Goal: Task Accomplishment & Management: Use online tool/utility

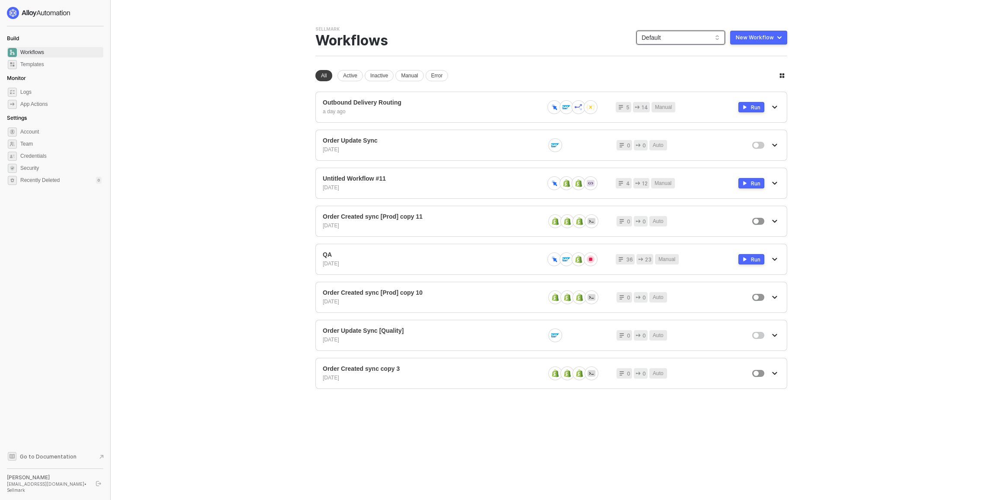
click at [687, 34] on span "Default" at bounding box center [681, 37] width 78 height 13
click at [671, 144] on div "KJRests" at bounding box center [690, 142] width 64 height 10
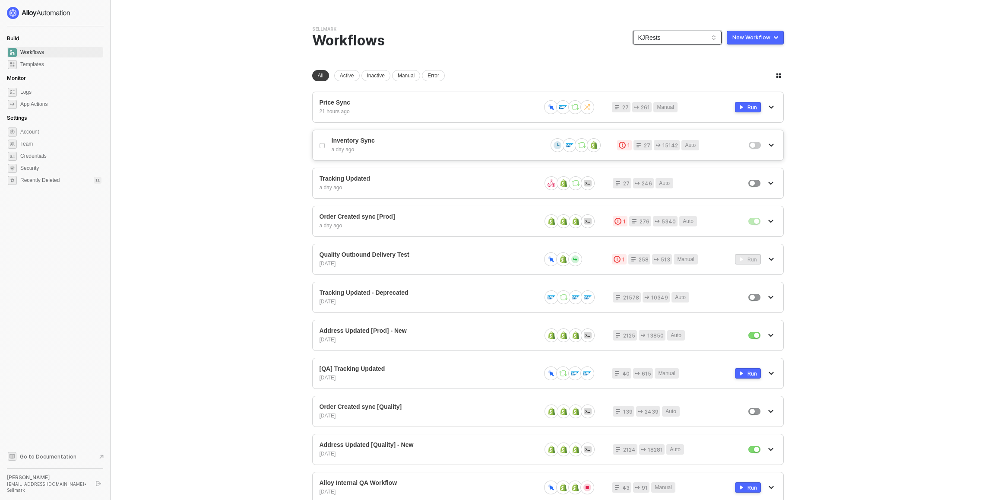
click at [411, 153] on div "Inventory Sync a day ago 1 27 15142 Auto" at bounding box center [548, 145] width 472 height 31
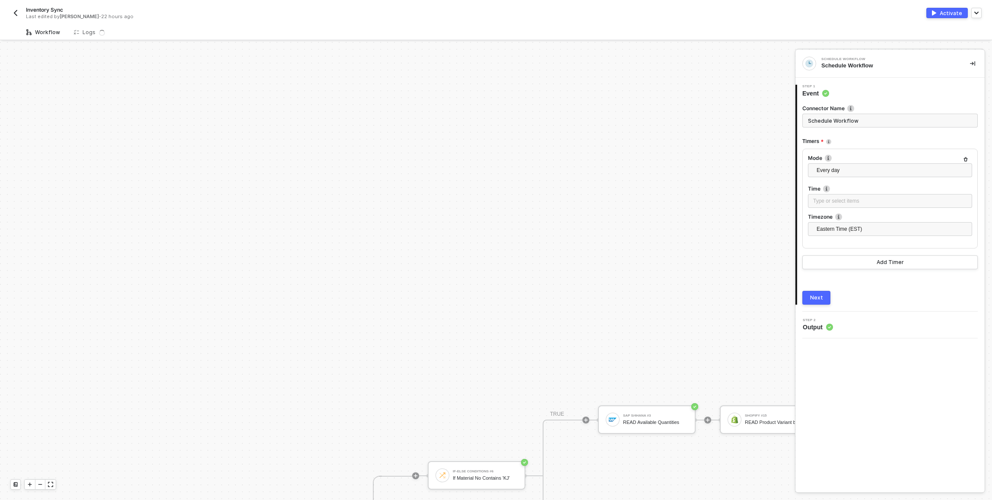
scroll to position [287, 0]
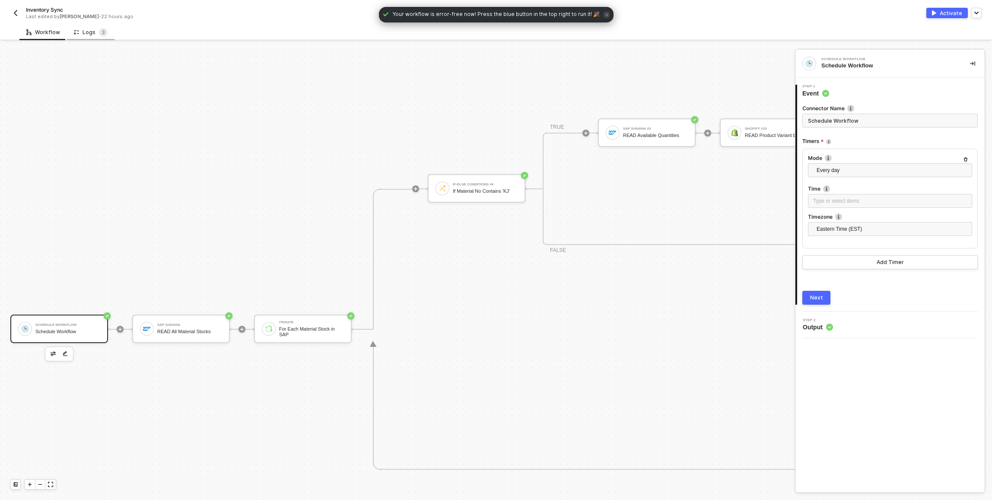
click at [83, 29] on div "Logs 3" at bounding box center [91, 32] width 34 height 9
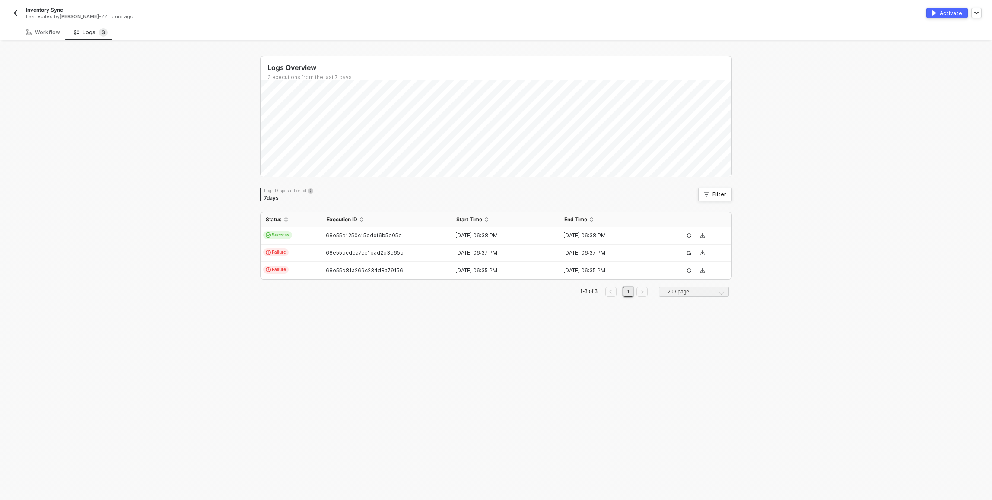
click at [17, 16] on img "button" at bounding box center [15, 13] width 7 height 7
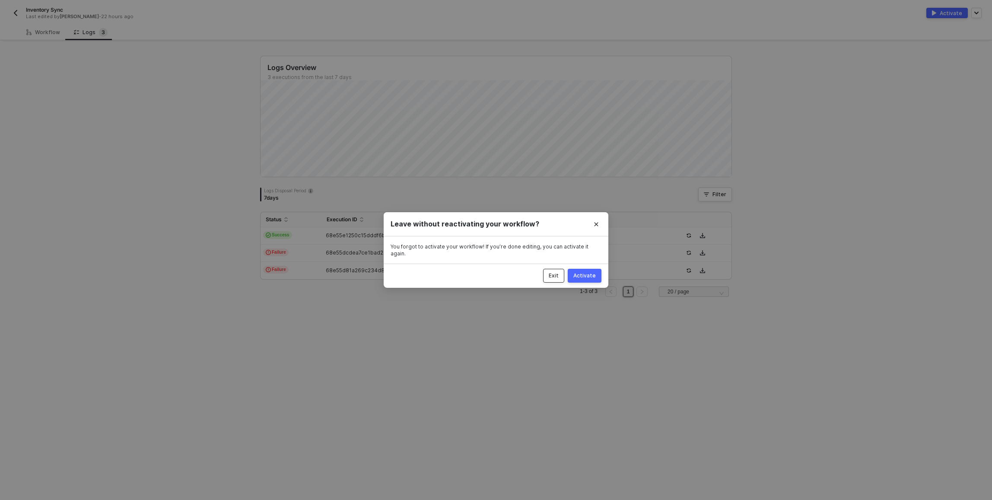
click at [562, 273] on button "Exit" at bounding box center [553, 276] width 21 height 14
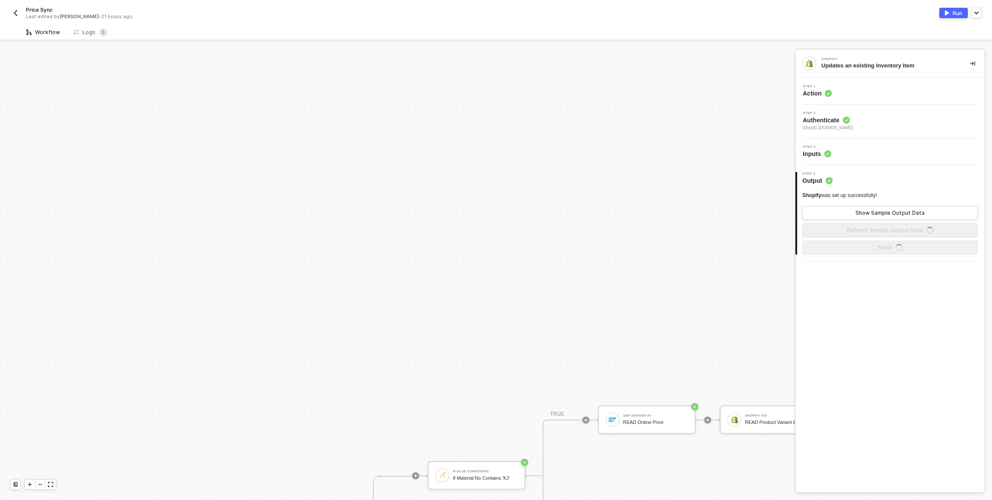
scroll to position [287, 0]
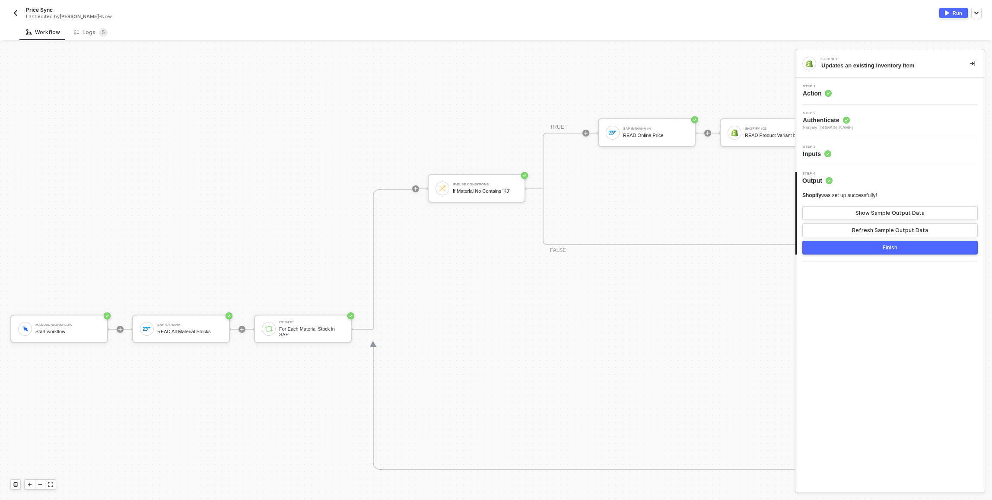
click at [433, 28] on div "Workflow Logs 5" at bounding box center [505, 32] width 972 height 16
click at [16, 10] on img "button" at bounding box center [15, 13] width 7 height 7
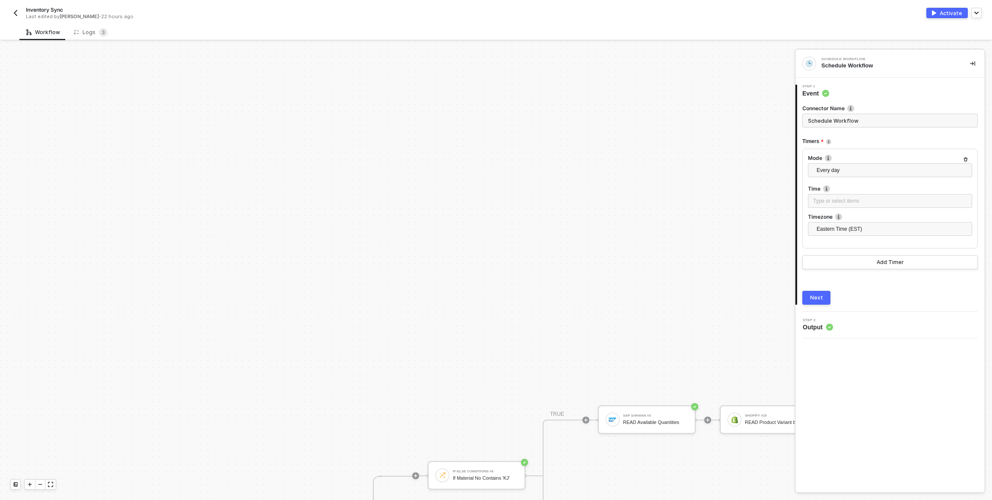
scroll to position [287, 0]
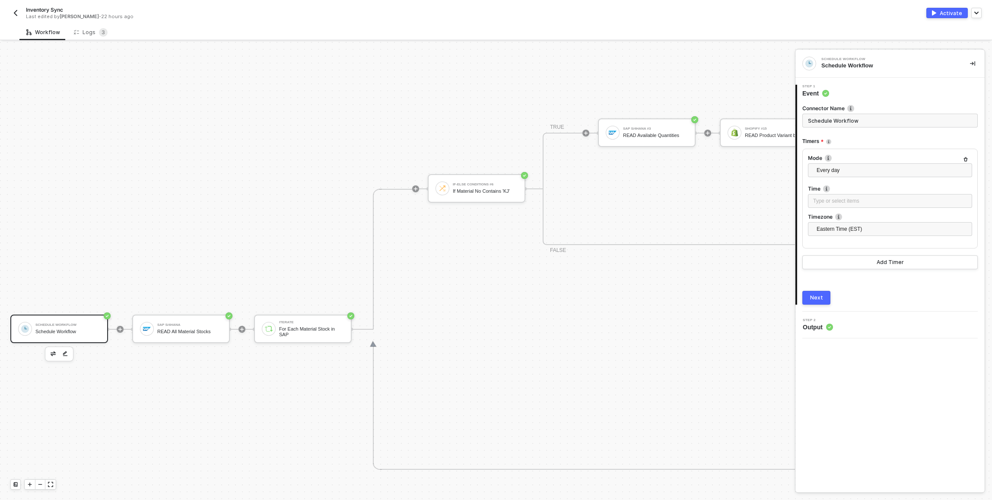
click at [19, 20] on div "Inventory Sync Last edited by Scott Cogswell - 22 hours ago Activate" at bounding box center [495, 12] width 971 height 24
click at [20, 11] on button "button" at bounding box center [15, 13] width 10 height 10
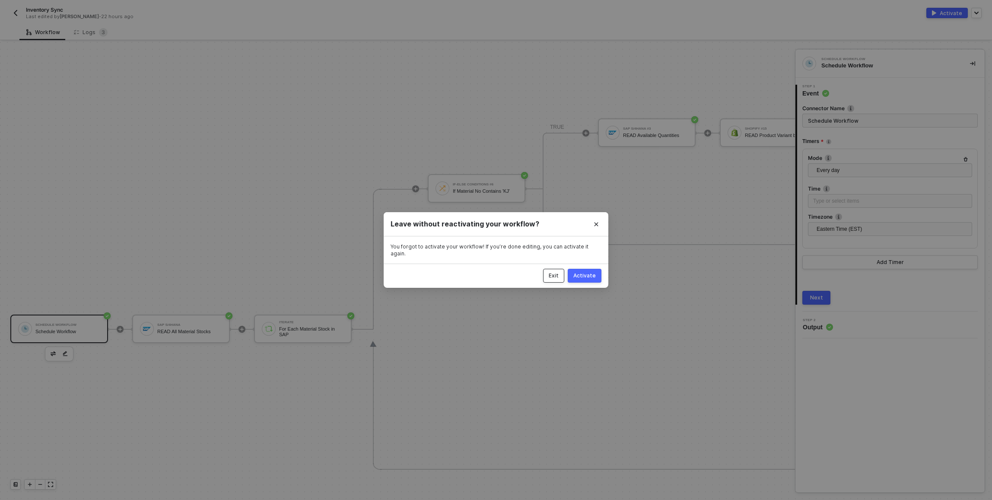
click at [560, 273] on button "Exit" at bounding box center [553, 276] width 21 height 14
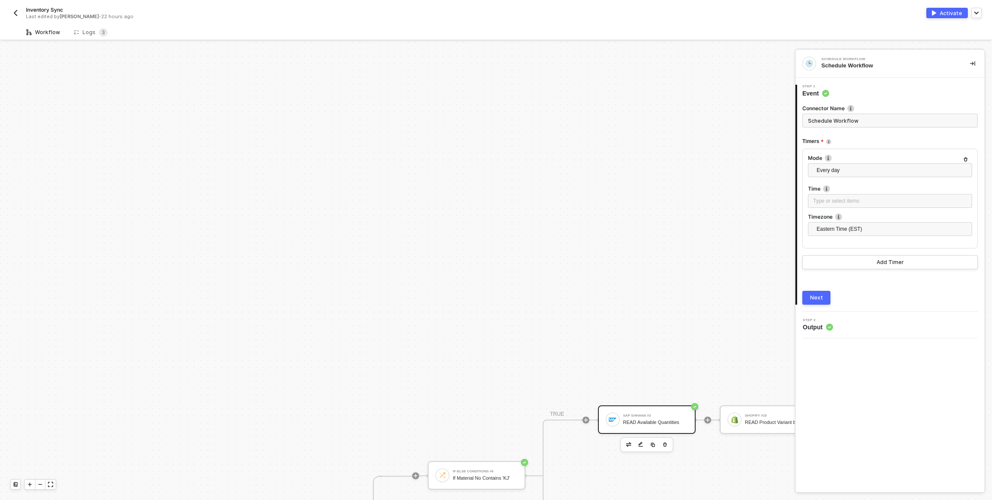
scroll to position [287, 0]
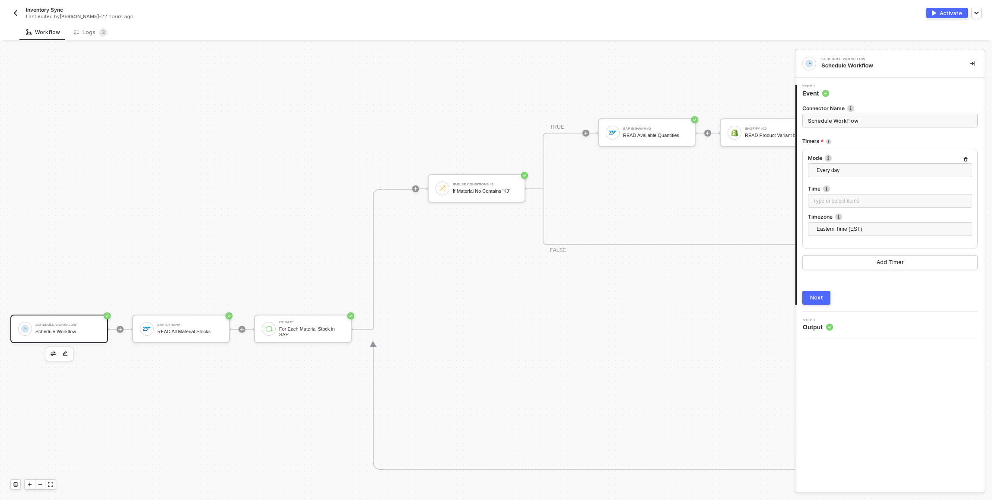
click at [18, 14] on img "button" at bounding box center [15, 13] width 7 height 7
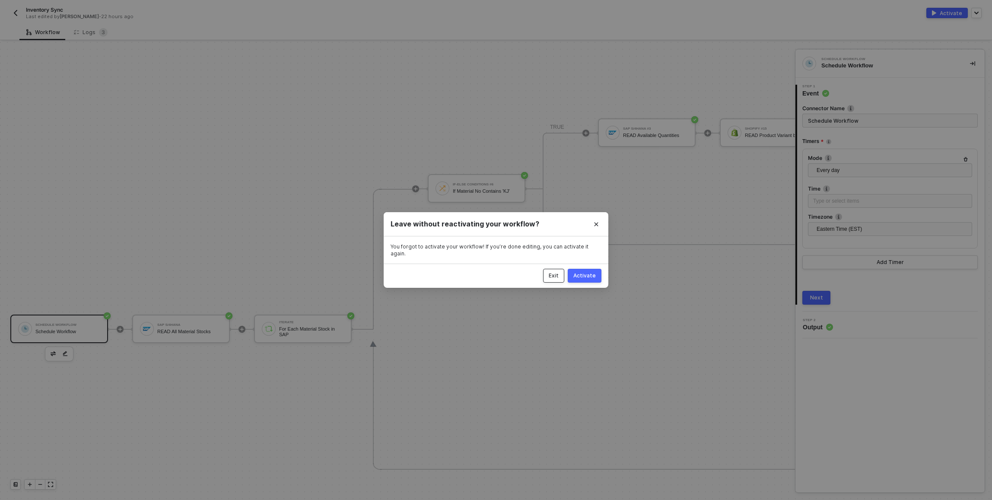
click at [559, 272] on div "Exit" at bounding box center [554, 275] width 10 height 7
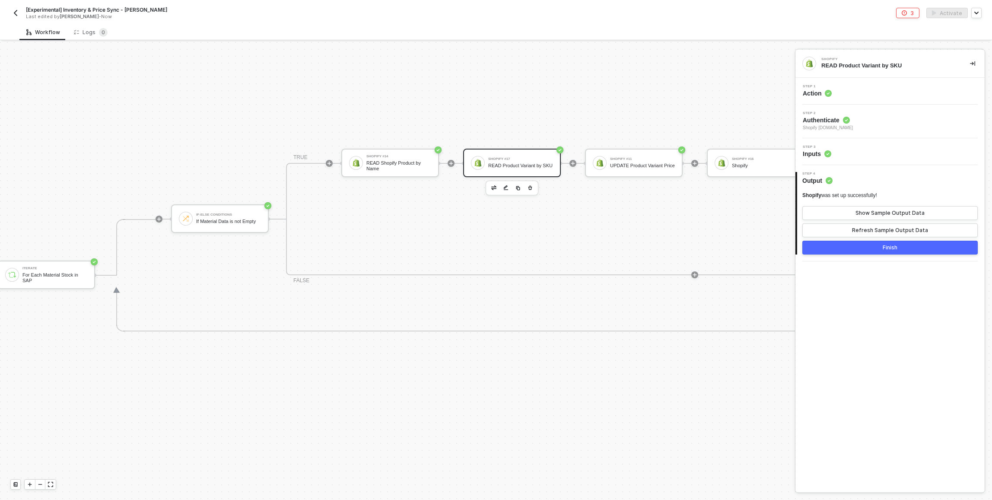
scroll to position [233, 432]
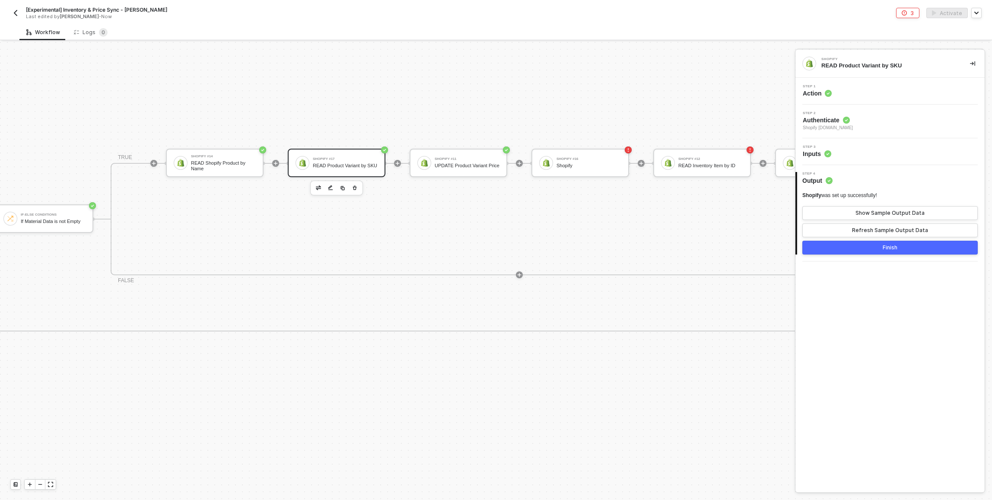
click at [17, 15] on img "button" at bounding box center [15, 13] width 7 height 7
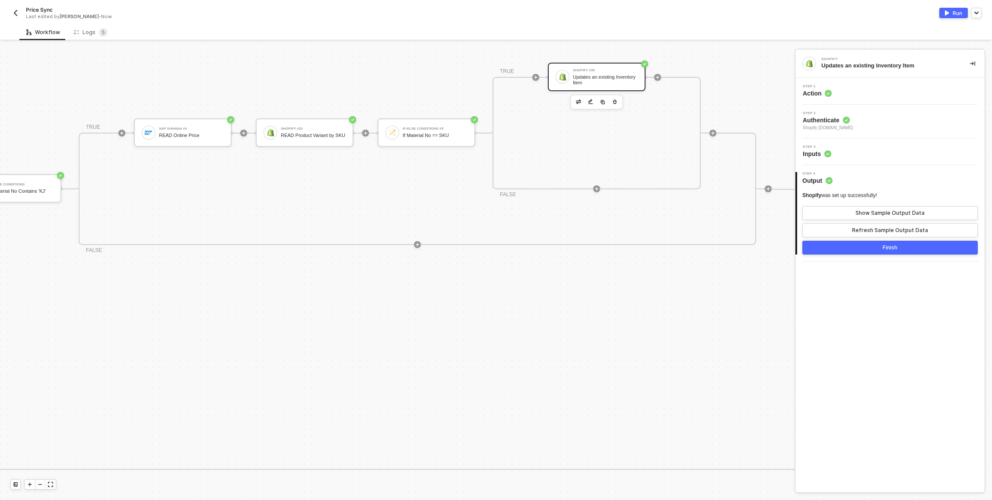
scroll to position [287, 467]
click at [593, 76] on div "Updates an existing Inventory Item" at bounding box center [602, 79] width 65 height 11
click at [882, 153] on div "Step 3 Inputs" at bounding box center [891, 151] width 187 height 13
